Goal: Book appointment/travel/reservation

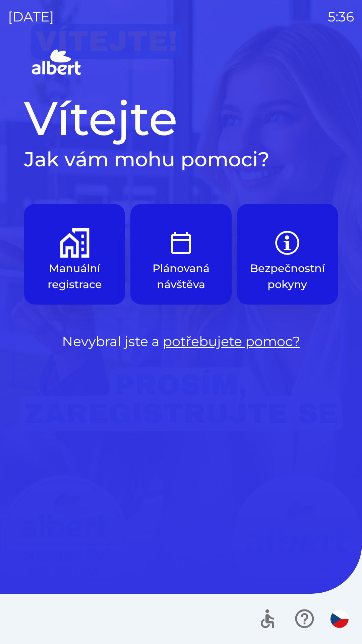
click at [66, 239] on img "button" at bounding box center [75, 243] width 30 height 30
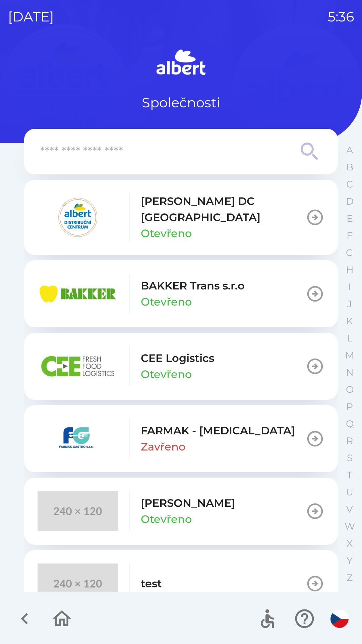
click at [170, 152] on input "text" at bounding box center [167, 152] width 255 height 18
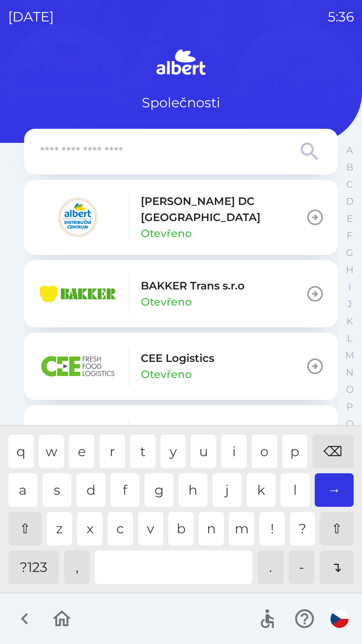
type input "*"
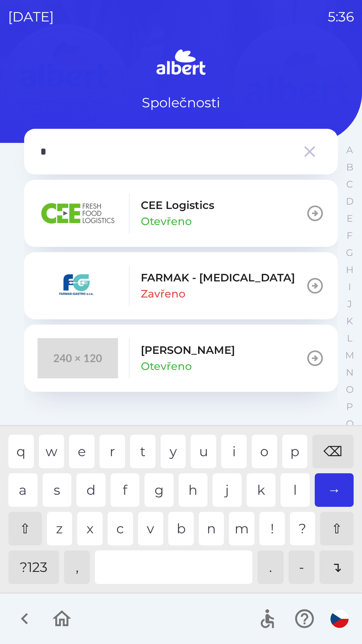
click at [307, 149] on icon "button" at bounding box center [310, 151] width 11 height 11
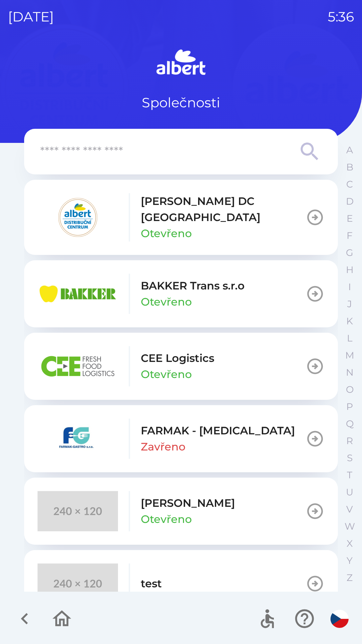
click at [251, 60] on img at bounding box center [181, 63] width 314 height 32
click at [11, 621] on button "button" at bounding box center [25, 619] width 28 height 28
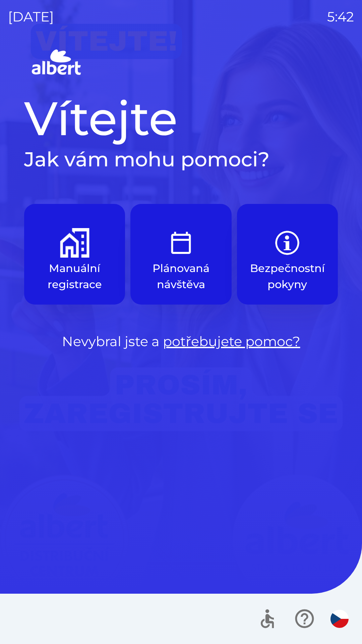
click at [84, 262] on p "Manuální registrace" at bounding box center [74, 276] width 69 height 32
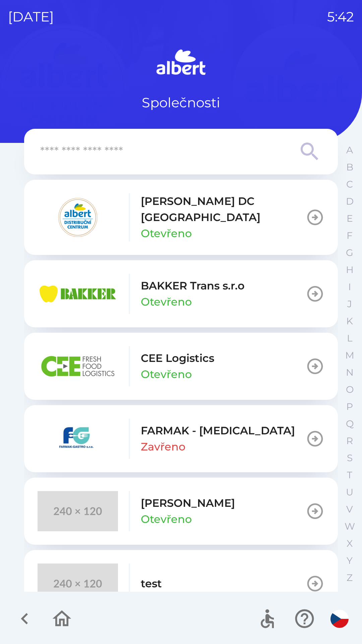
scroll to position [17, 0]
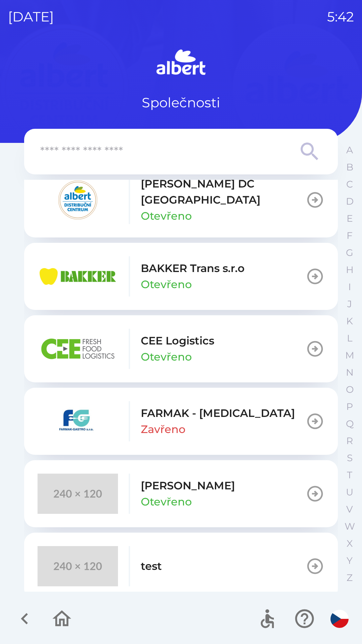
click at [182, 484] on div "[PERSON_NAME] Otevřeno" at bounding box center [188, 494] width 94 height 32
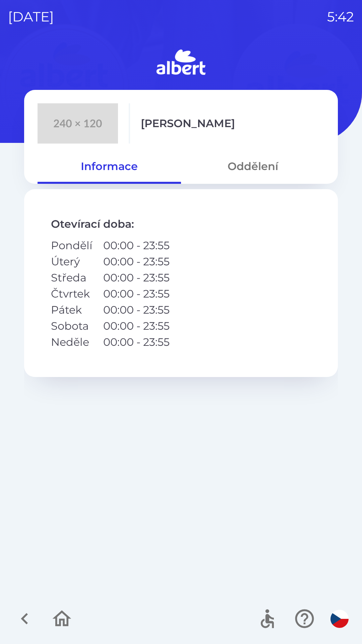
click at [260, 163] on button "Oddělení" at bounding box center [253, 166] width 144 height 24
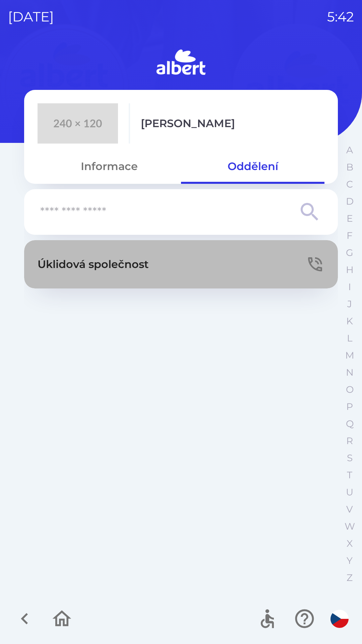
click at [169, 269] on button "Úklidová společnost" at bounding box center [181, 264] width 314 height 48
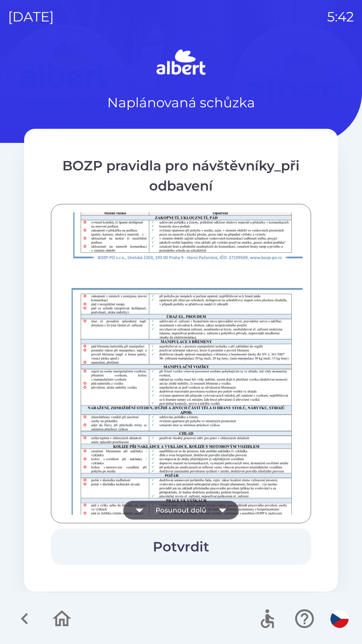
scroll to position [471, 0]
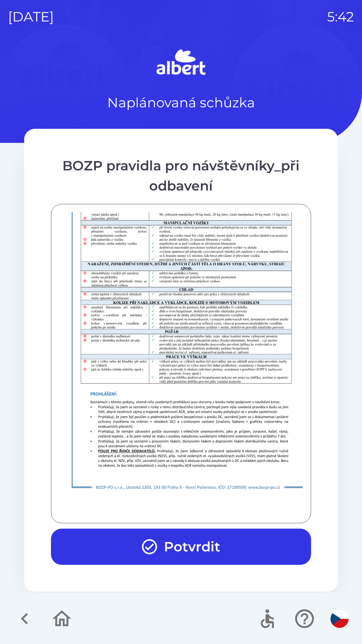
click at [216, 554] on button "Potvrdit" at bounding box center [181, 547] width 260 height 36
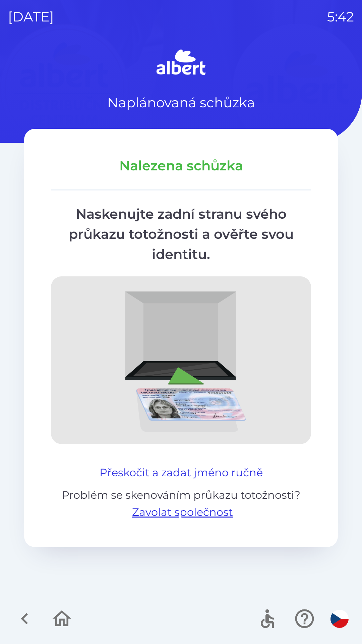
click at [250, 471] on button "Přeskočit a zadat jméno ručně" at bounding box center [181, 473] width 169 height 16
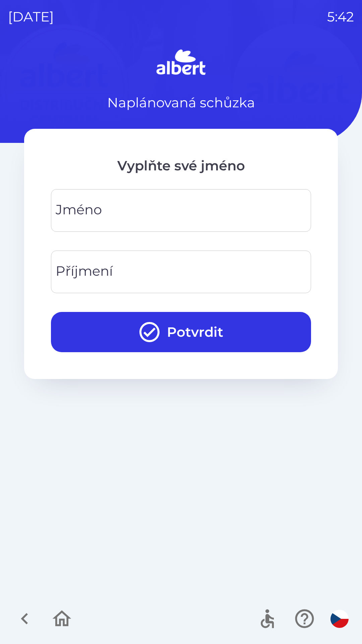
click at [68, 217] on div "[PERSON_NAME]" at bounding box center [181, 210] width 260 height 43
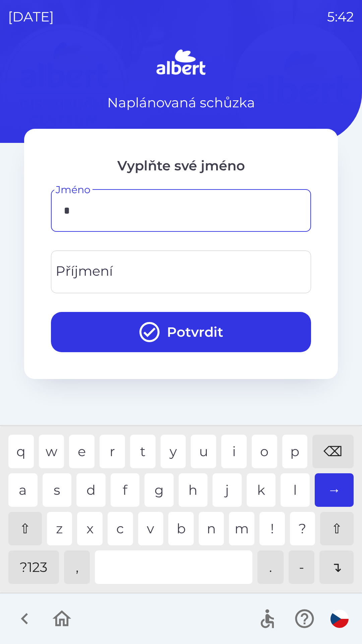
click at [150, 529] on div "v" at bounding box center [151, 529] width 26 height 34
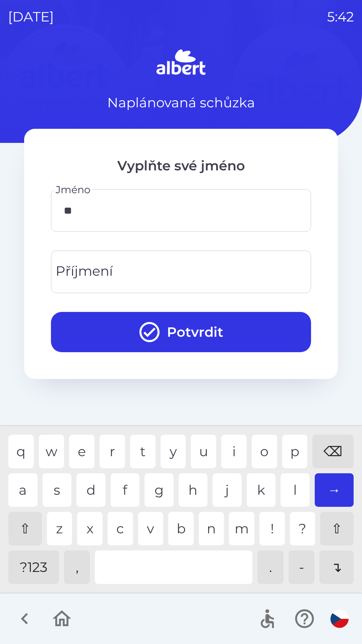
click at [80, 450] on div "e" at bounding box center [82, 452] width 26 height 34
click at [117, 451] on div "r" at bounding box center [113, 452] width 26 height 34
type input "****"
click at [148, 272] on input "Příjmení" at bounding box center [181, 272] width 244 height 27
click at [299, 488] on div "l" at bounding box center [295, 491] width 29 height 34
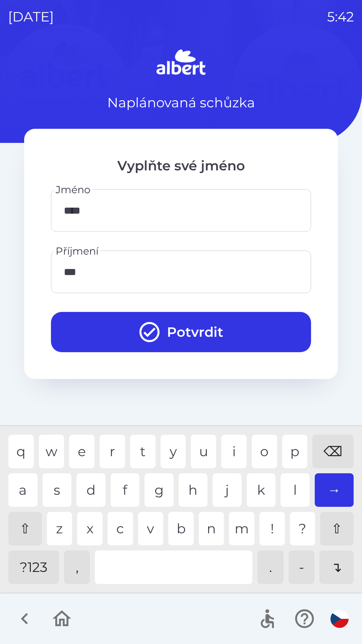
click at [298, 499] on div "l" at bounding box center [295, 491] width 29 height 34
click at [233, 445] on div "i" at bounding box center [235, 452] width 26 height 34
click at [120, 529] on div "c" at bounding box center [121, 529] width 26 height 34
type input "********"
click at [197, 488] on div "h" at bounding box center [193, 491] width 29 height 34
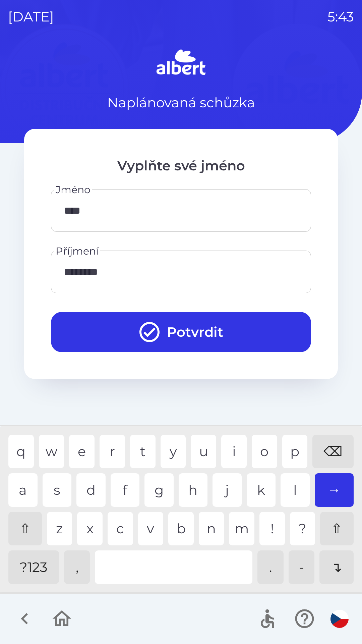
click at [204, 334] on button "Potvrdit" at bounding box center [181, 332] width 260 height 40
